Goal: Information Seeking & Learning: Learn about a topic

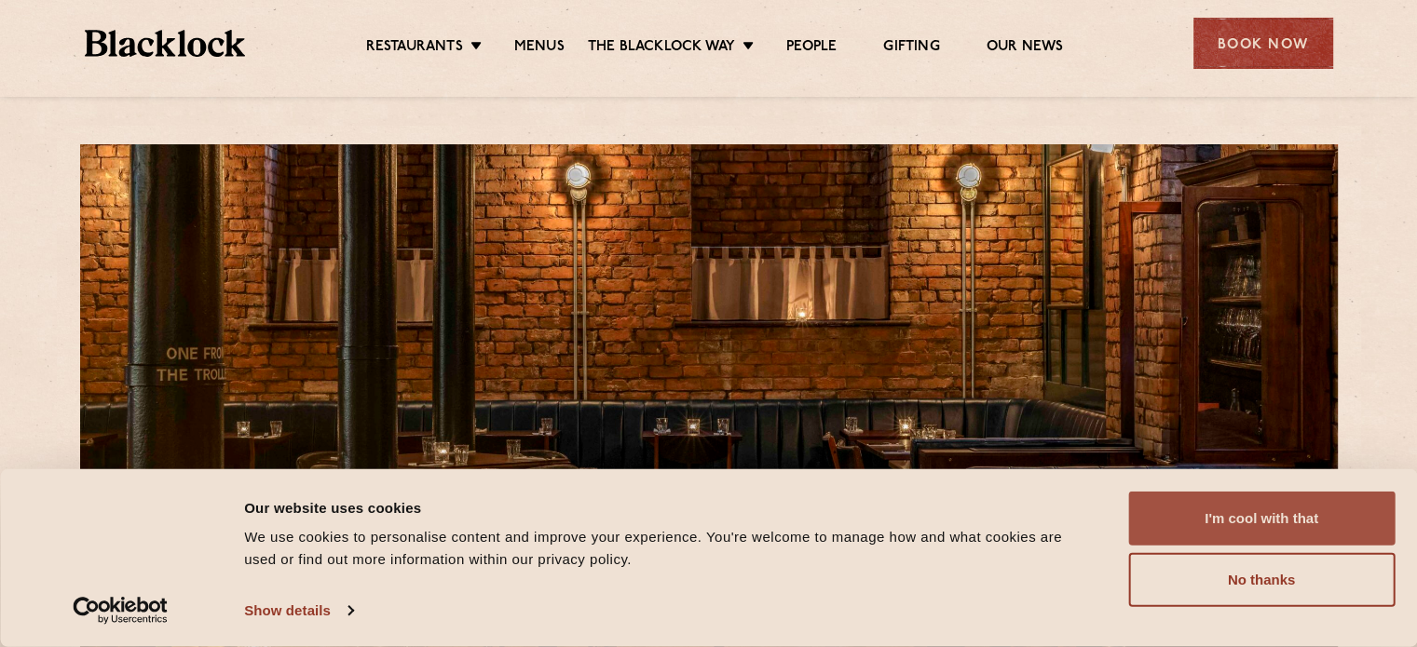
click at [1263, 520] on button "I'm cool with that" at bounding box center [1261, 519] width 266 height 54
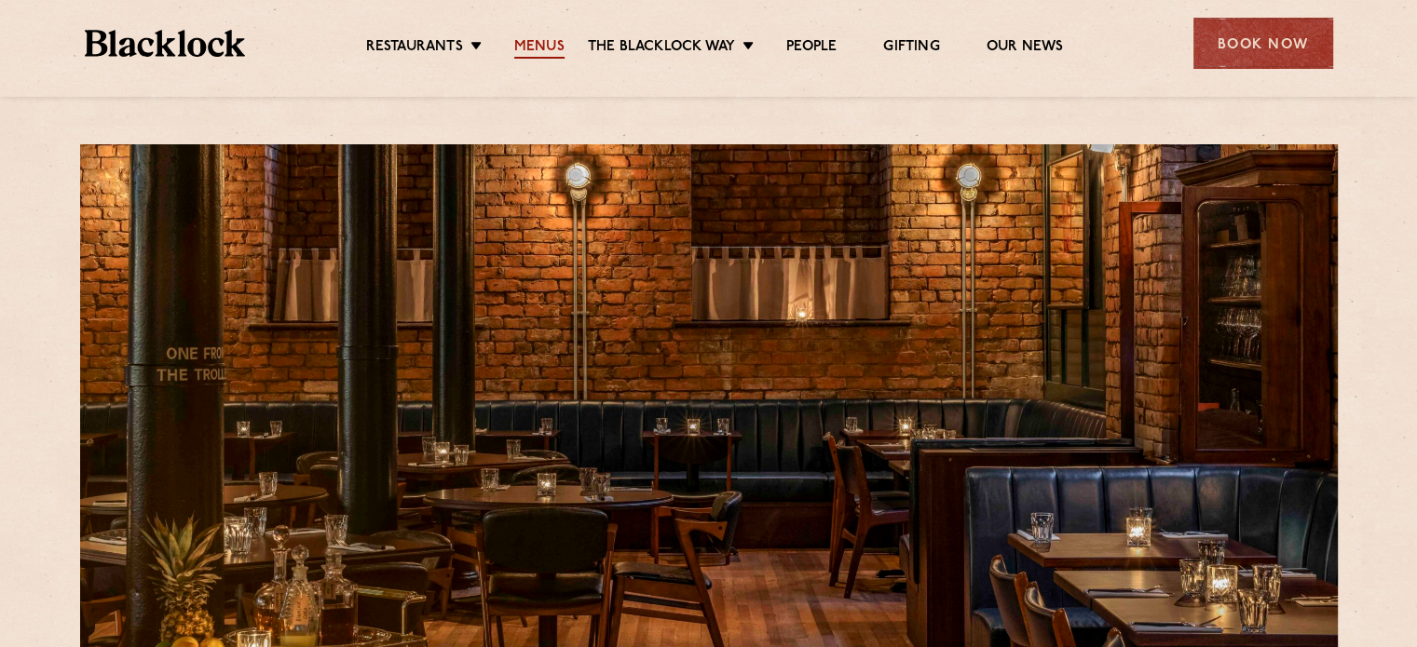
click at [525, 44] on link "Menus" at bounding box center [539, 48] width 50 height 20
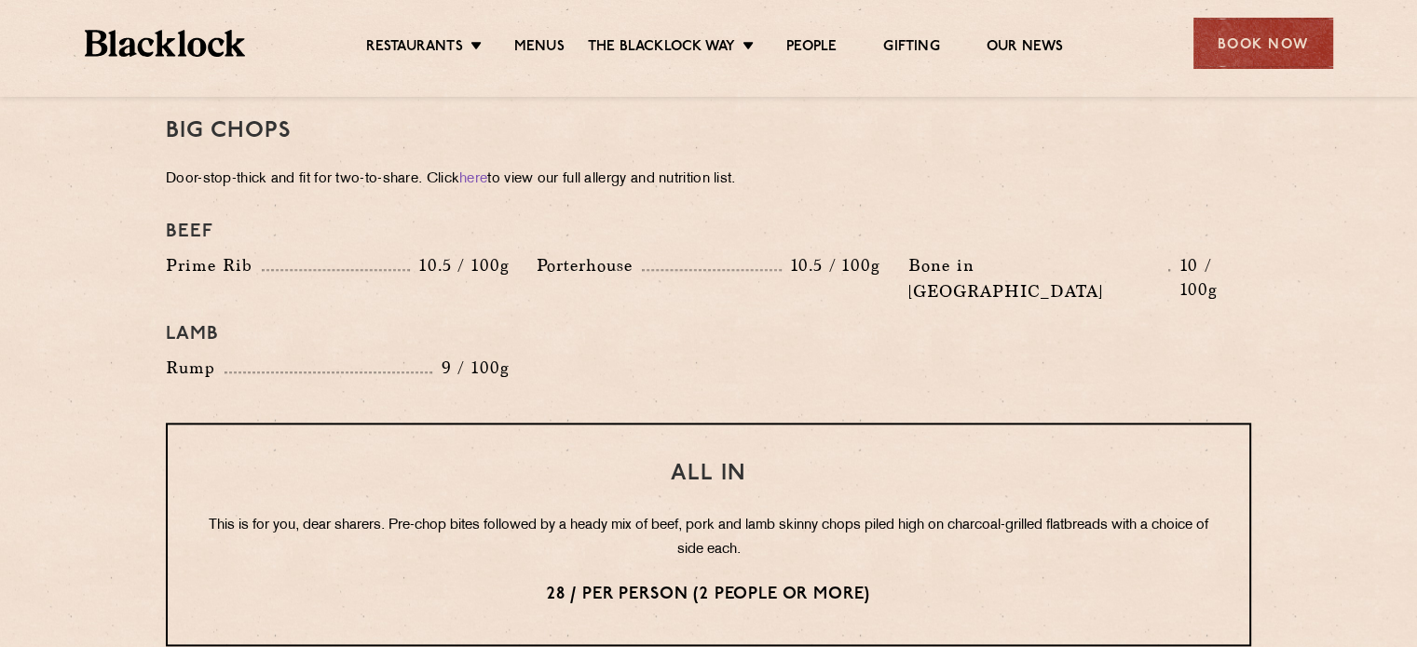
scroll to position [2142, 0]
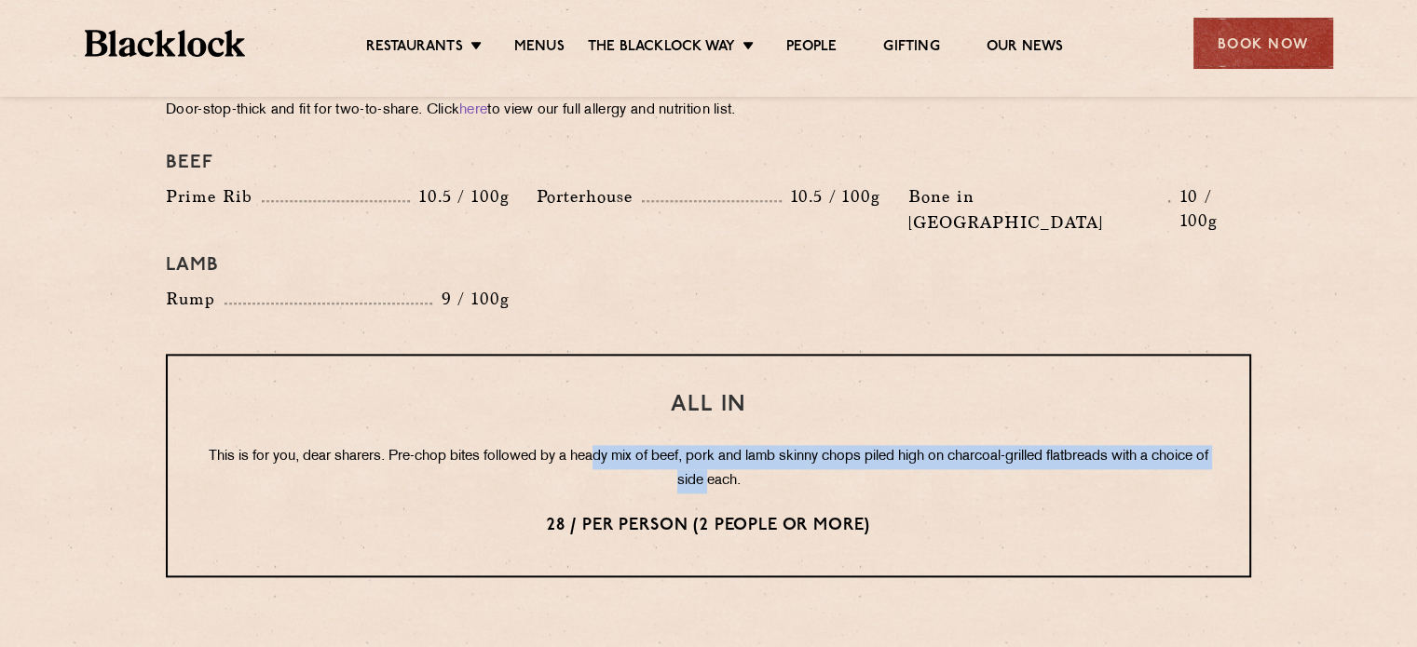
drag, startPoint x: 604, startPoint y: 404, endPoint x: 719, endPoint y: 428, distance: 118.0
click at [719, 445] on p "This is for you, dear sharers. Pre-chop bites followed by a heady mix of beef, …" at bounding box center [708, 469] width 1007 height 48
click at [718, 445] on p "This is for you, dear sharers. Pre-chop bites followed by a heady mix of beef, …" at bounding box center [708, 469] width 1007 height 48
click at [869, 445] on p "This is for you, dear sharers. Pre-chop bites followed by a heady mix of beef, …" at bounding box center [708, 469] width 1007 height 48
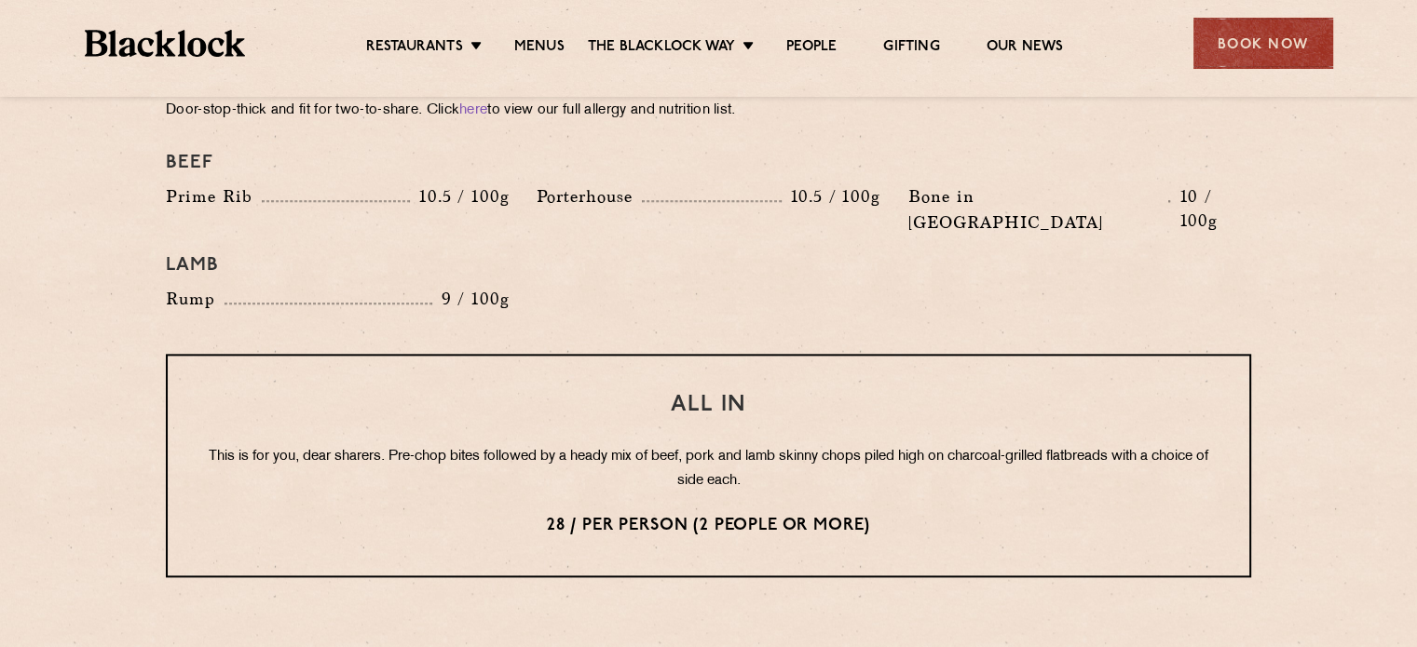
click at [1002, 354] on div "All In This is for you, dear sharers. Pre-chop bites followed by a heady mix of…" at bounding box center [708, 466] width 1085 height 224
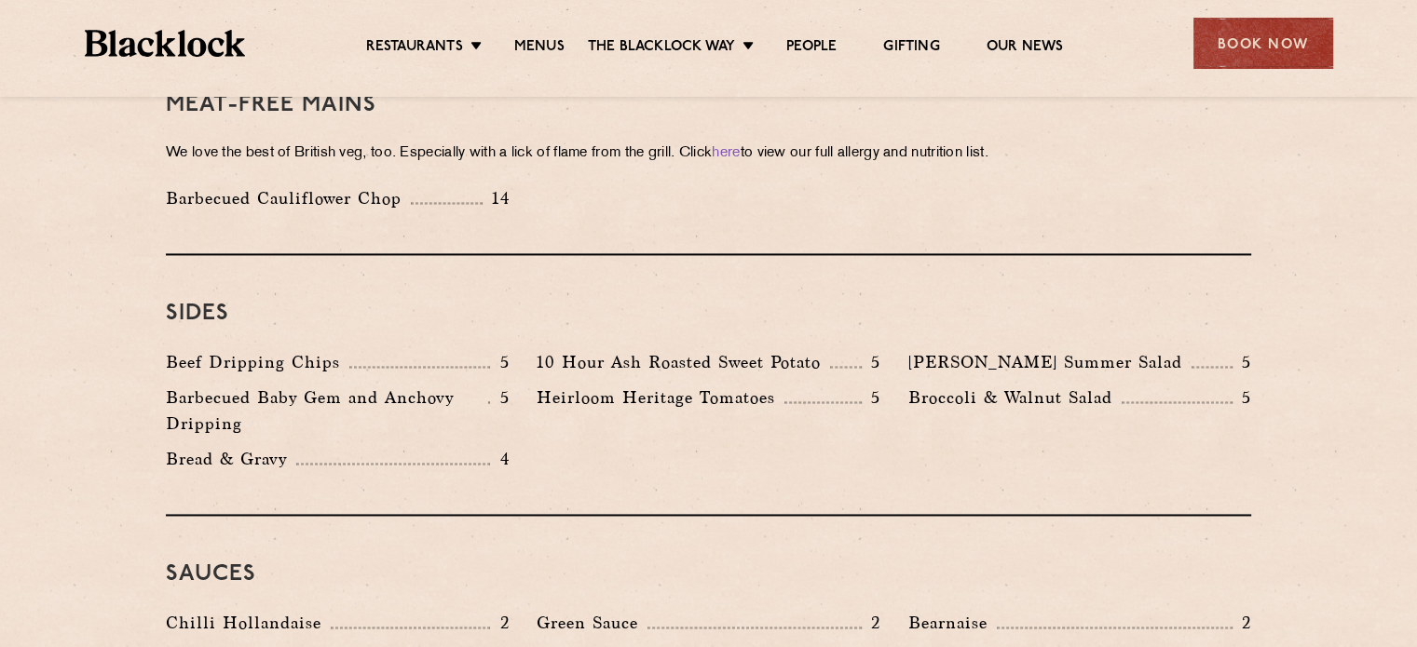
scroll to position [2608, 0]
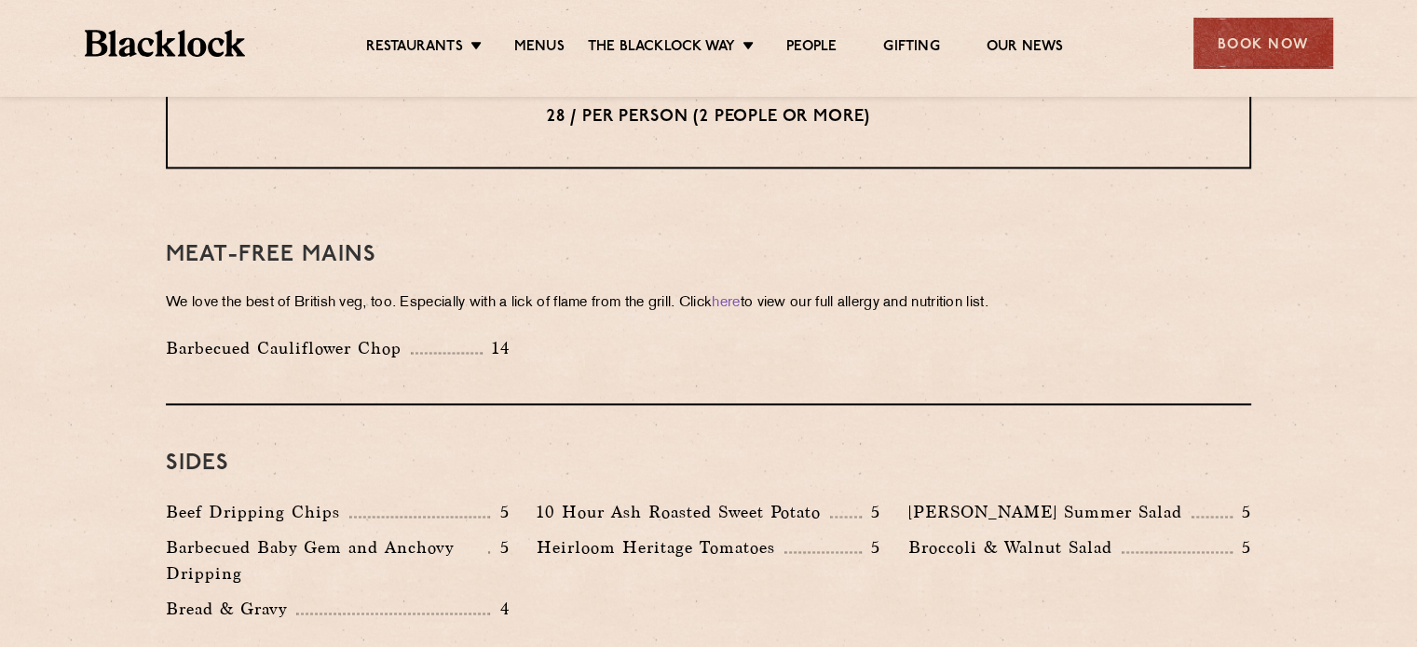
drag, startPoint x: 5, startPoint y: 435, endPoint x: 16, endPoint y: 398, distance: 38.9
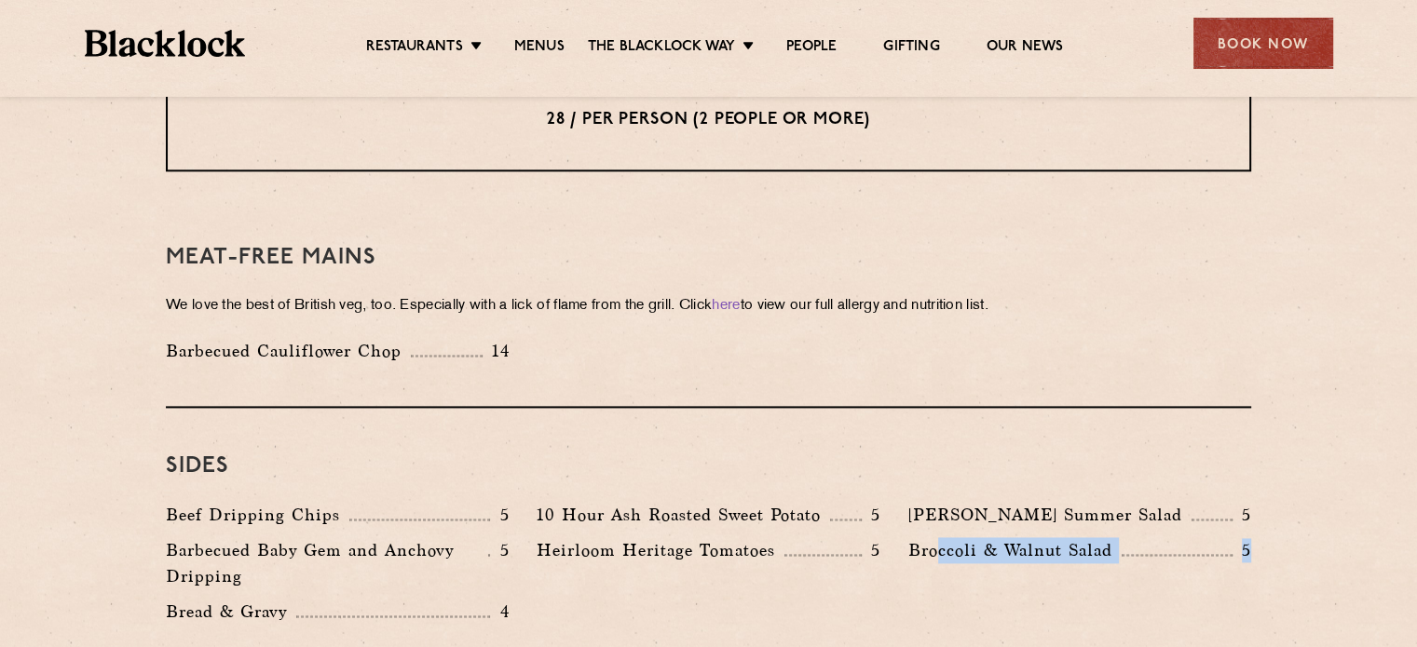
drag, startPoint x: 944, startPoint y: 505, endPoint x: 1306, endPoint y: 523, distance: 361.8
click at [588, 338] on div "Barbecued Cauliflower Chop 14" at bounding box center [708, 355] width 1113 height 35
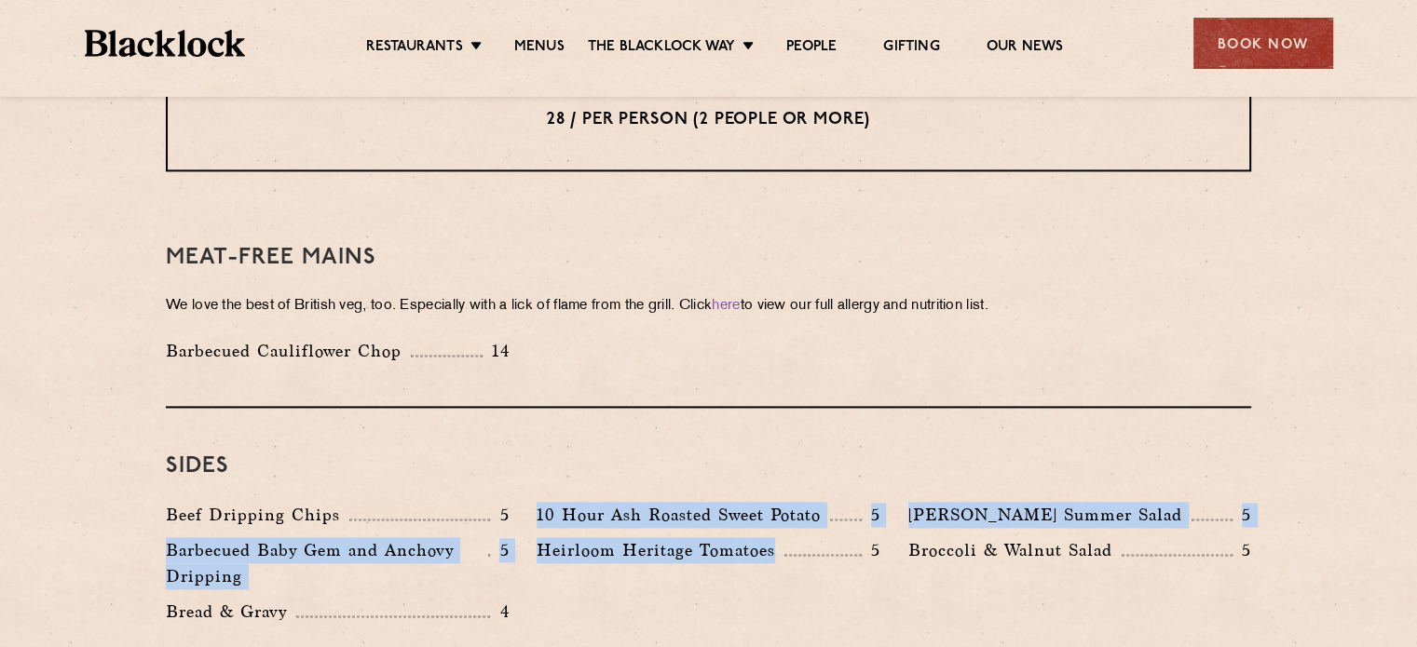
drag, startPoint x: 537, startPoint y: 431, endPoint x: 842, endPoint y: 484, distance: 309.2
click at [842, 484] on div "Sides Beef Dripping Chips 5 10 Hour Ash Roasted Sweet Potato 5 [PERSON_NAME] Su…" at bounding box center [708, 538] width 1085 height 261
click at [842, 537] on div "Heirloom Heritage Tomatoes 5" at bounding box center [707, 550] width 343 height 26
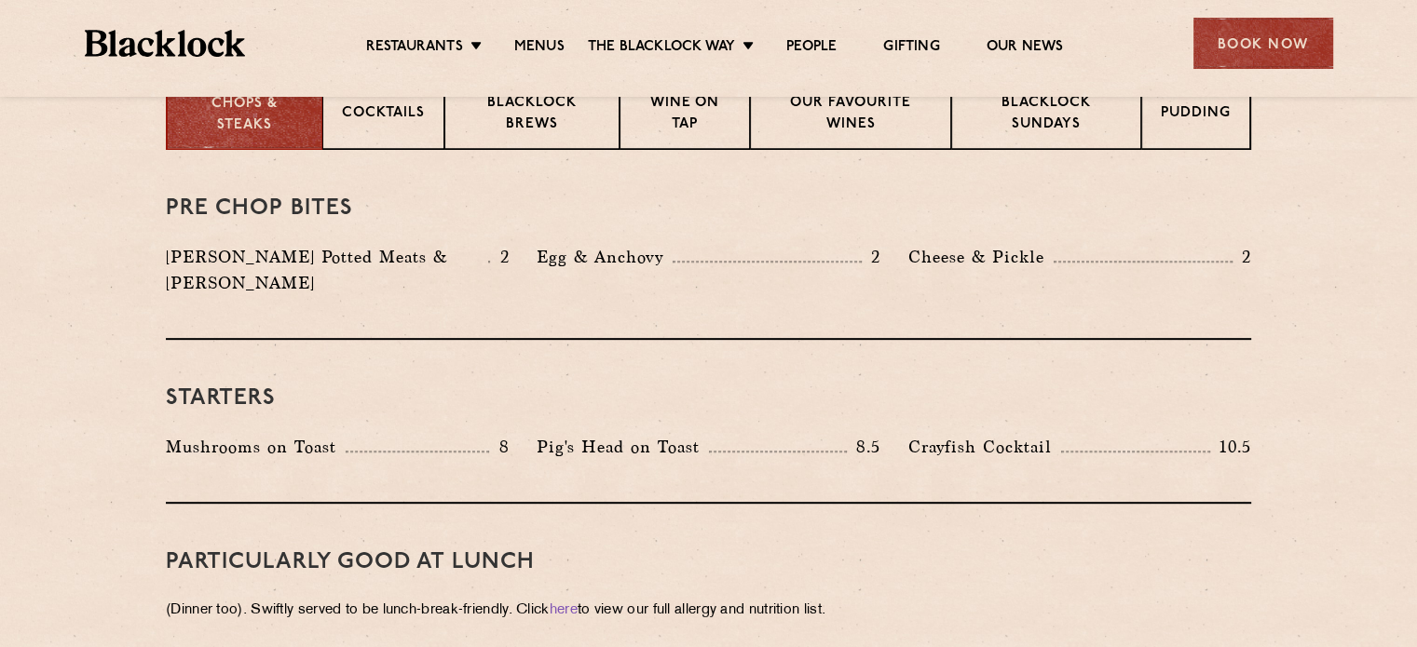
scroll to position [686, 0]
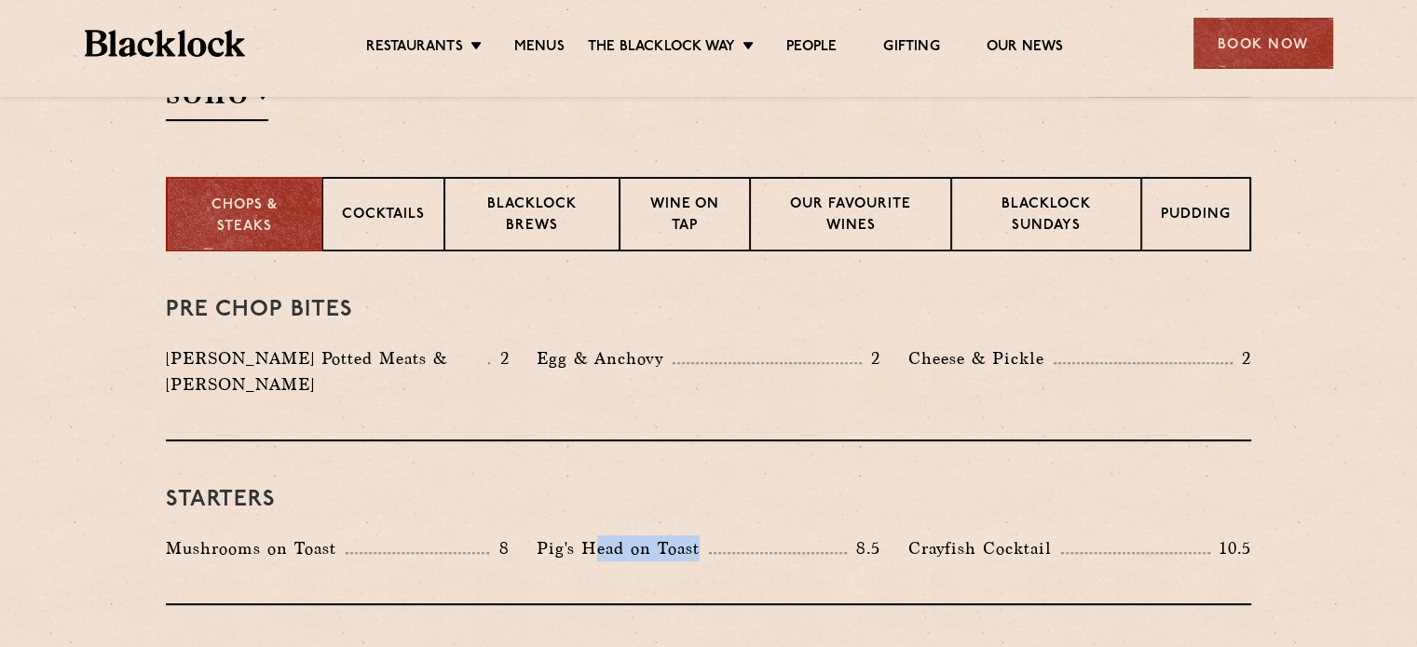
drag, startPoint x: 596, startPoint y: 523, endPoint x: 786, endPoint y: 532, distance: 190.2
click at [786, 536] on div "Pig's Head on Toast 8.5" at bounding box center [707, 549] width 343 height 26
